Goal: Task Accomplishment & Management: Use online tool/utility

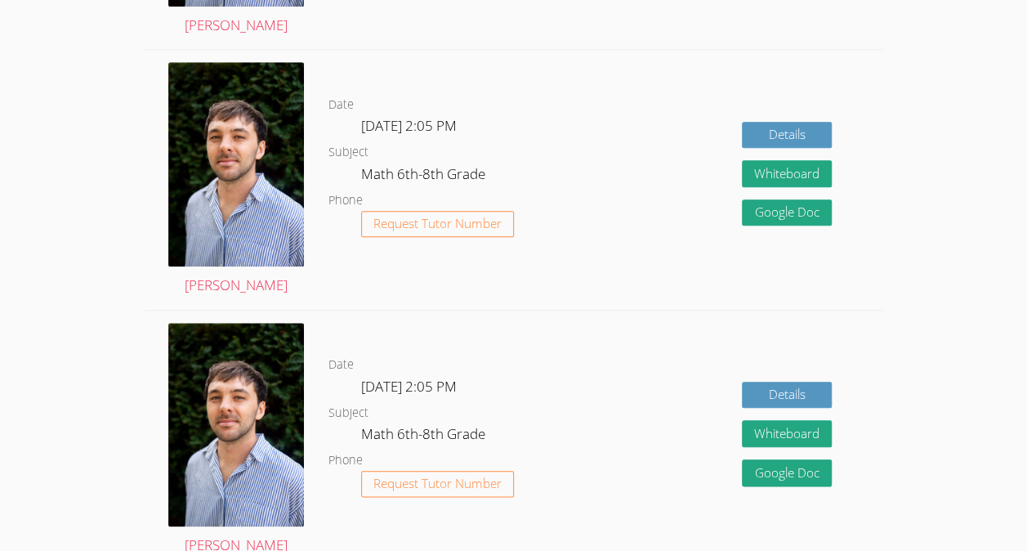
scroll to position [1163, 0]
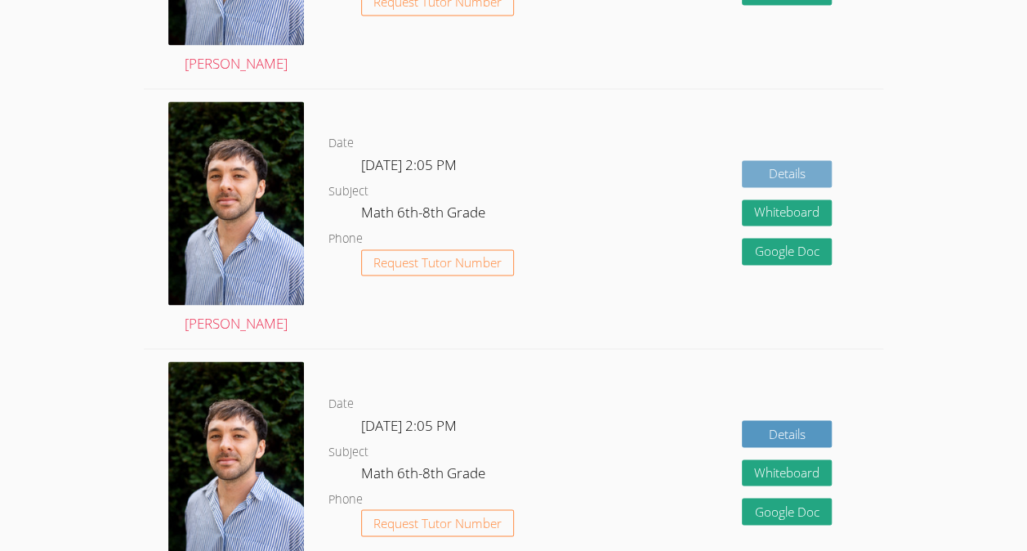
click at [799, 187] on link "Details" at bounding box center [787, 173] width 90 height 27
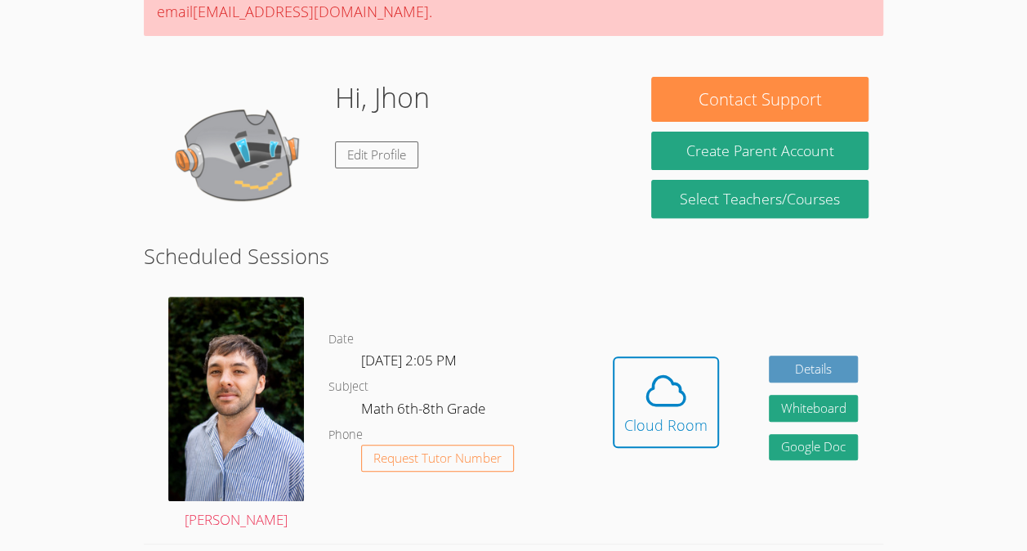
scroll to position [189, 0]
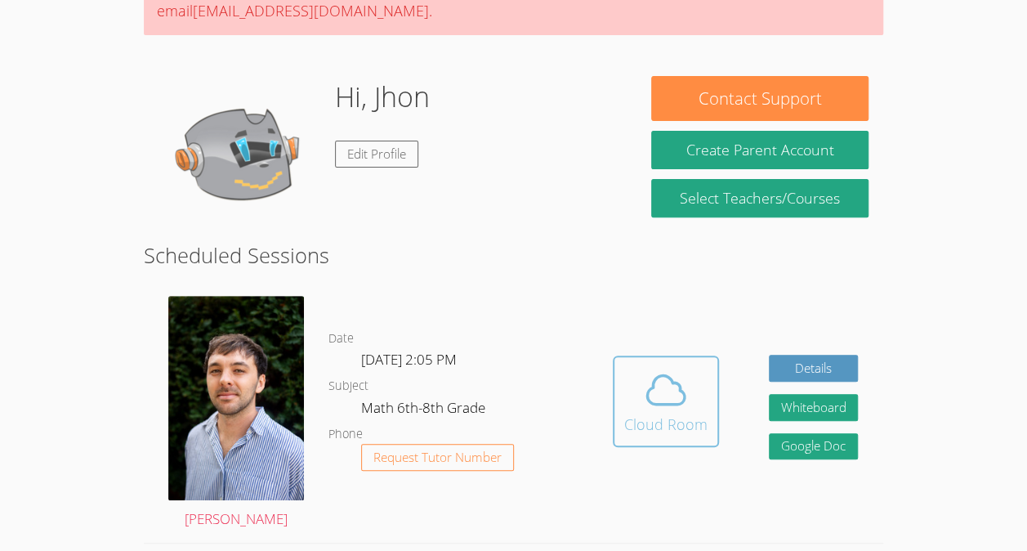
click at [654, 404] on icon at bounding box center [666, 390] width 46 height 46
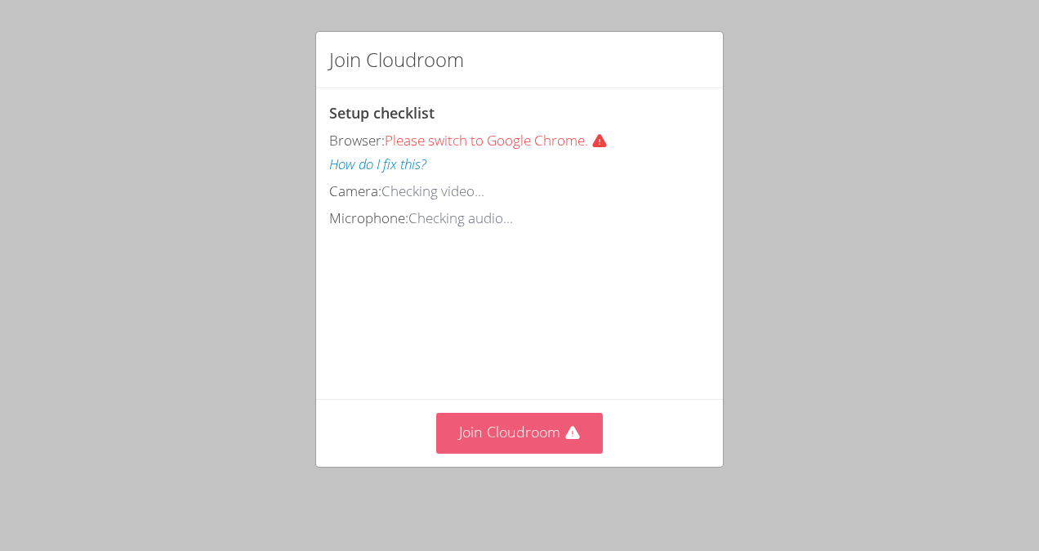
click at [526, 435] on button "Join Cloudroom" at bounding box center [519, 433] width 167 height 40
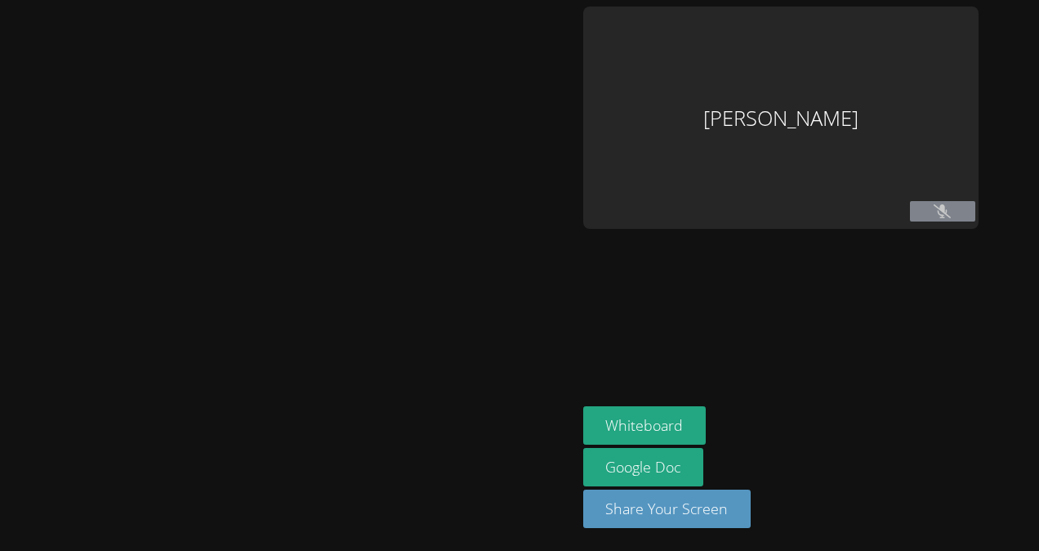
click at [950, 244] on aside "Jhon Reis-Costa Whiteboard Google Doc Share Your Screen" at bounding box center [781, 275] width 409 height 551
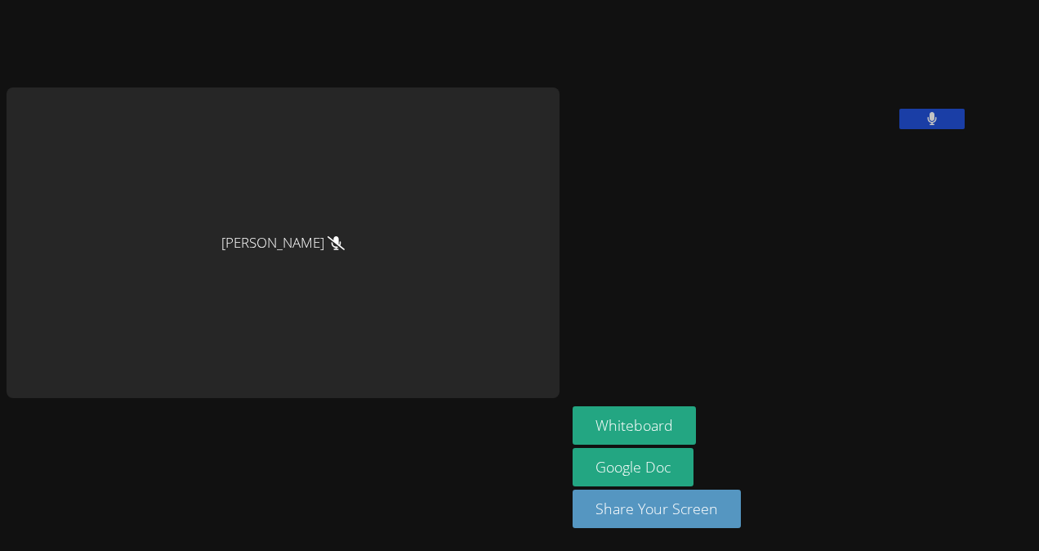
click at [900, 129] on button at bounding box center [932, 119] width 65 height 20
click at [923, 126] on icon at bounding box center [931, 119] width 17 height 14
click at [882, 234] on aside "Jhon Reis-Costa Whiteboard Google Doc Share Your Screen" at bounding box center [770, 275] width 409 height 551
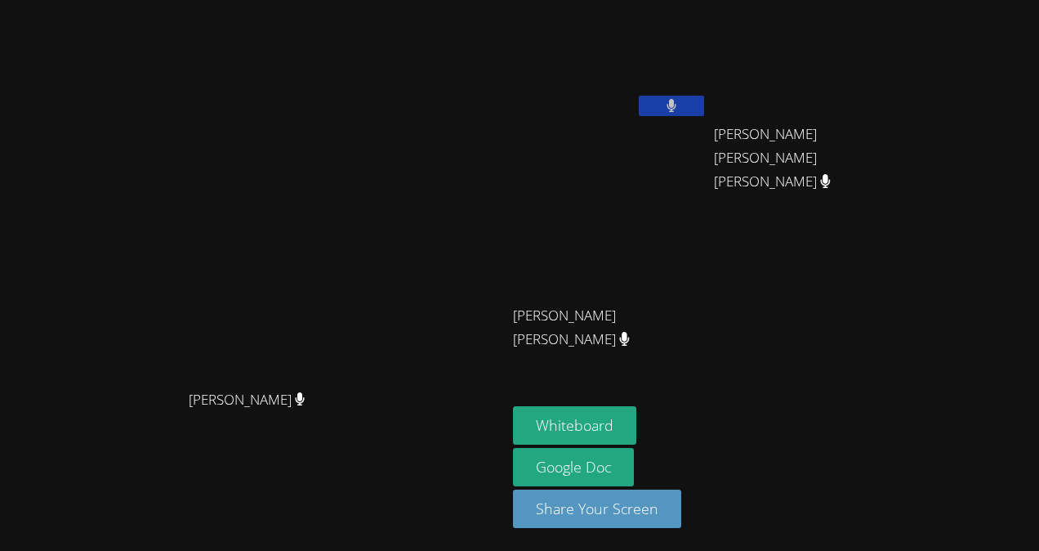
click at [708, 281] on video at bounding box center [610, 242] width 194 height 109
click at [708, 249] on video at bounding box center [610, 242] width 194 height 109
click at [708, 234] on video at bounding box center [610, 242] width 194 height 109
click at [618, 429] on button "Whiteboard" at bounding box center [574, 425] width 123 height 38
click at [2, 15] on main "[PERSON_NAME]" at bounding box center [253, 275] width 507 height 551
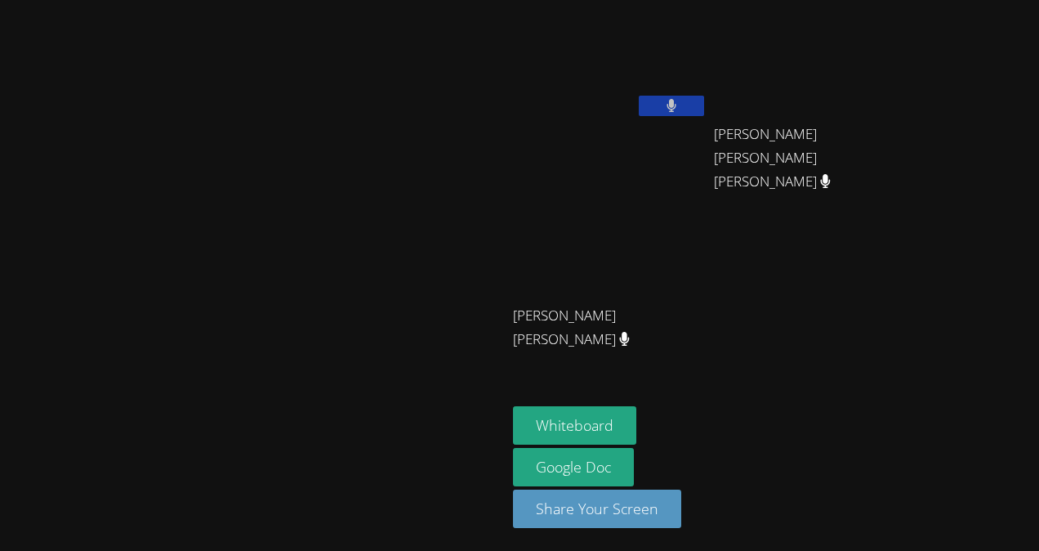
click at [131, 159] on video at bounding box center [253, 243] width 245 height 278
drag, startPoint x: 142, startPoint y: 297, endPoint x: 78, endPoint y: 355, distance: 86.7
click at [131, 355] on video at bounding box center [253, 243] width 245 height 278
click at [131, 305] on video at bounding box center [253, 243] width 245 height 278
drag, startPoint x: 7, startPoint y: 305, endPoint x: 83, endPoint y: 333, distance: 82.0
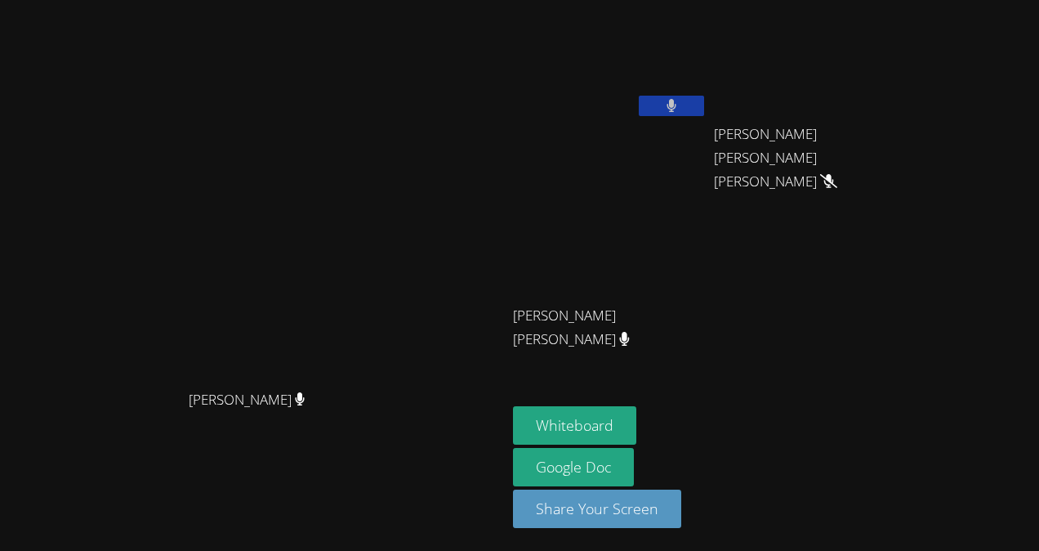
click at [131, 333] on video at bounding box center [253, 243] width 245 height 278
click at [677, 112] on icon at bounding box center [672, 106] width 10 height 14
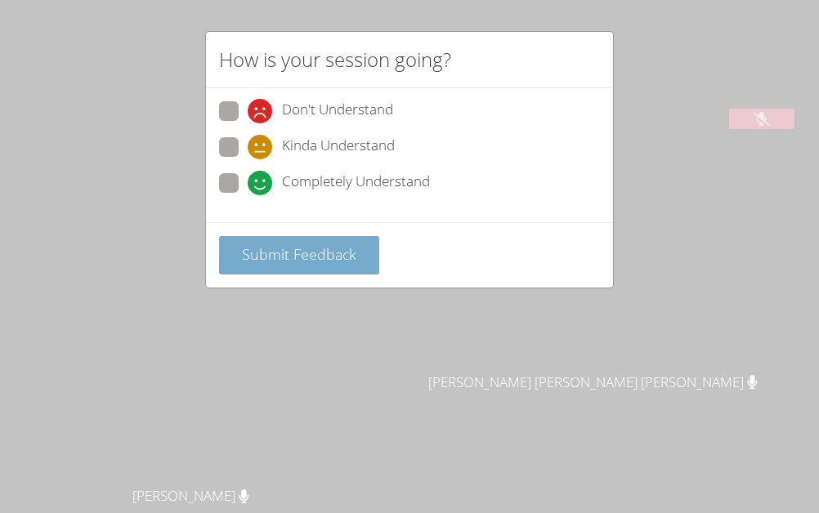
click at [289, 253] on span "Submit Feedback" at bounding box center [299, 254] width 114 height 20
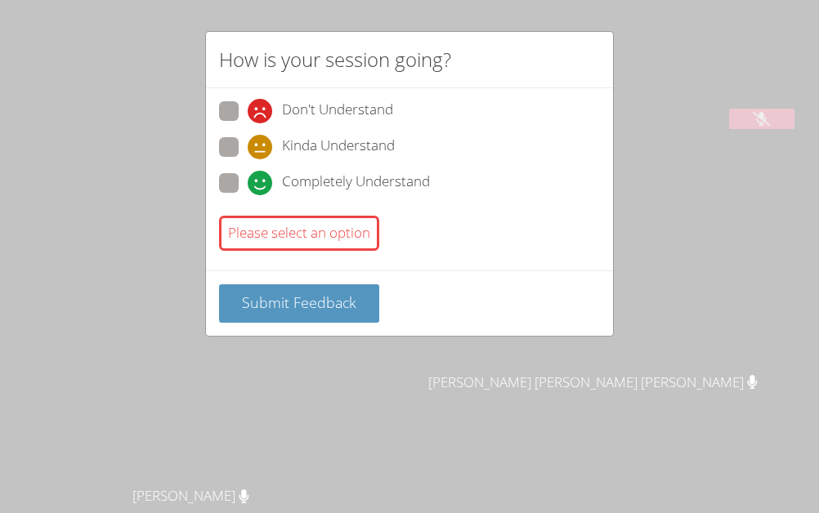
click at [248, 195] on span at bounding box center [248, 195] width 0 height 0
click at [248, 183] on input "Completely Understand" at bounding box center [255, 180] width 14 height 14
radio input "true"
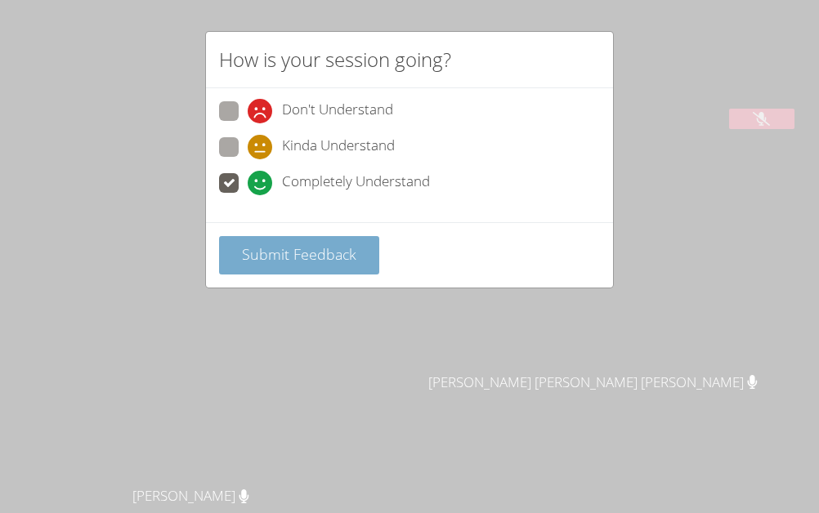
click at [272, 264] on button "Submit Feedback" at bounding box center [299, 255] width 160 height 38
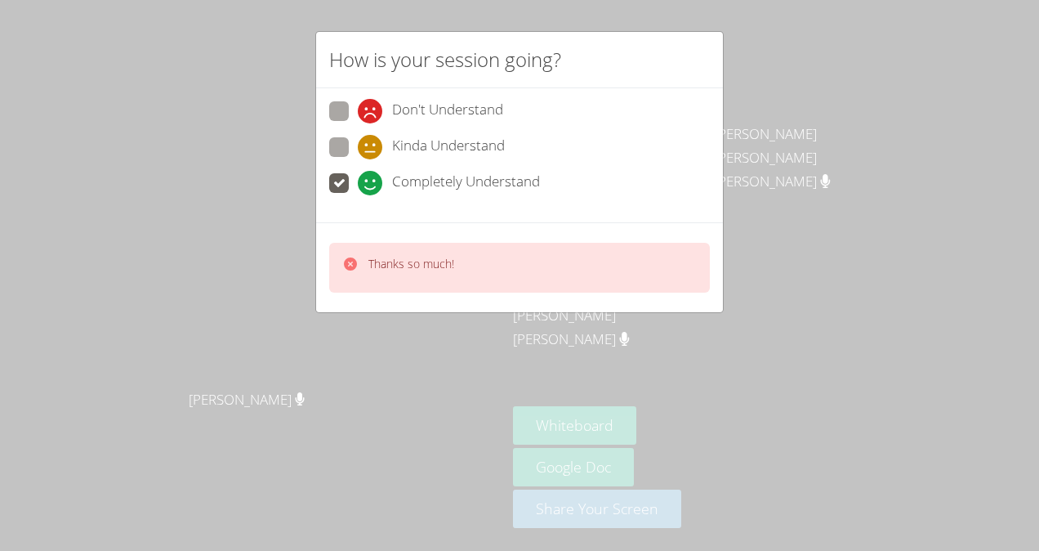
click at [428, 278] on div "Thanks so much!" at bounding box center [519, 268] width 381 height 50
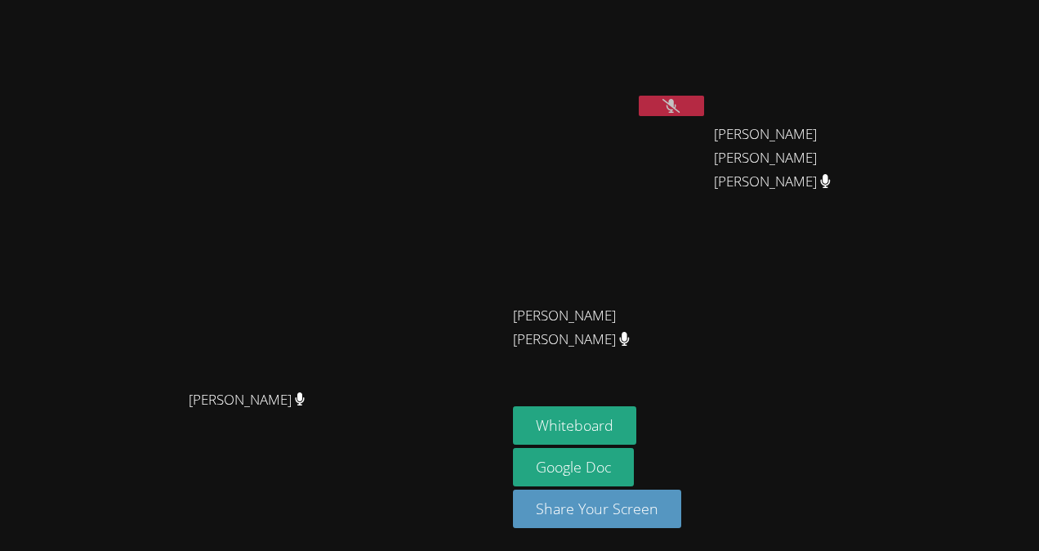
click at [708, 127] on div "Jhon Reis-Costa" at bounding box center [610, 94] width 194 height 175
click at [704, 114] on button at bounding box center [671, 106] width 65 height 20
